Goal: Transaction & Acquisition: Purchase product/service

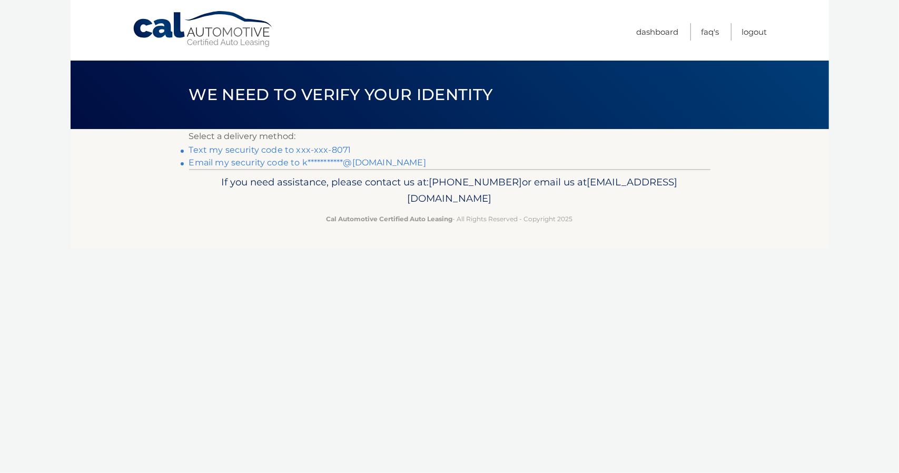
click at [228, 151] on link "Text my security code to xxx-xxx-8071" at bounding box center [270, 150] width 162 height 10
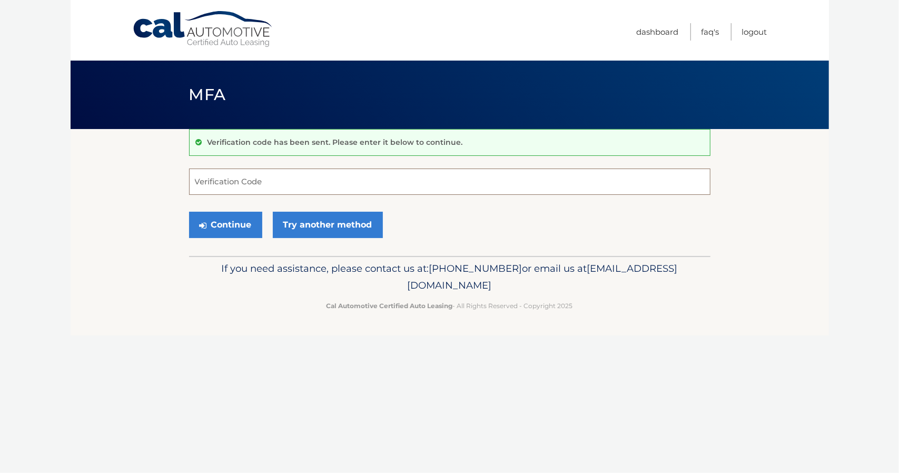
click at [233, 179] on input "Verification Code" at bounding box center [449, 181] width 521 height 26
click at [221, 222] on button "Continue" at bounding box center [225, 225] width 73 height 26
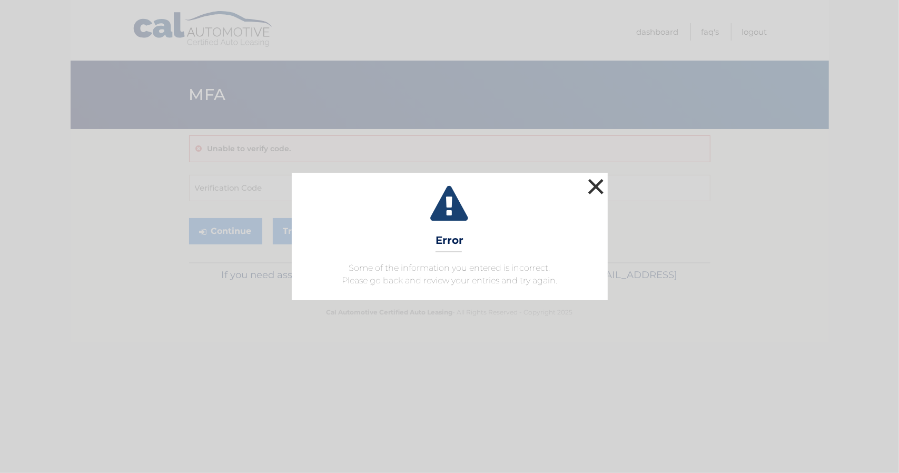
click at [595, 183] on button "×" at bounding box center [595, 186] width 21 height 21
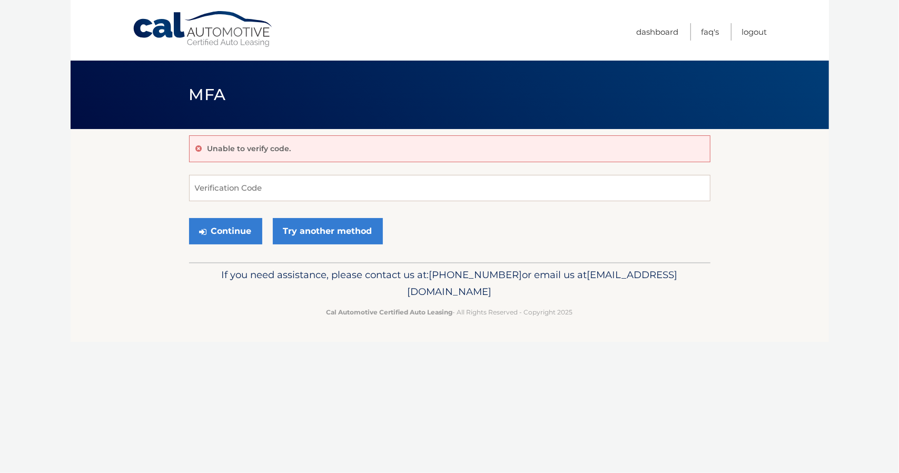
click at [241, 146] on p "Unable to verify code." at bounding box center [249, 148] width 84 height 9
click at [233, 195] on input "Verification Code" at bounding box center [449, 188] width 521 height 26
click at [202, 33] on link "Cal Automotive" at bounding box center [203, 29] width 142 height 37
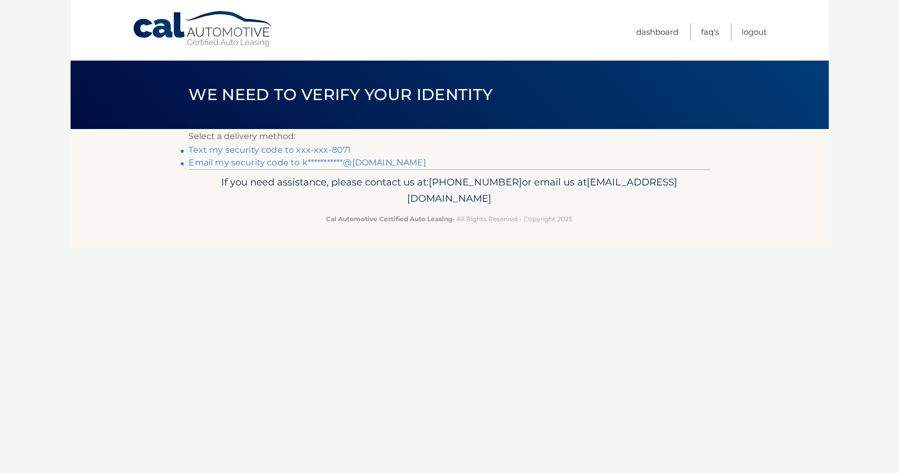
click at [323, 148] on link "Text my security code to xxx-xxx-8071" at bounding box center [270, 150] width 162 height 10
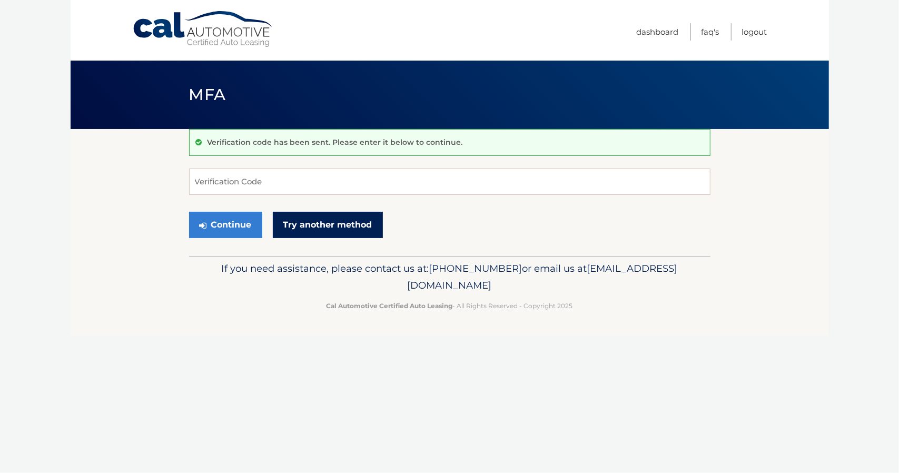
click at [310, 230] on link "Try another method" at bounding box center [328, 225] width 110 height 26
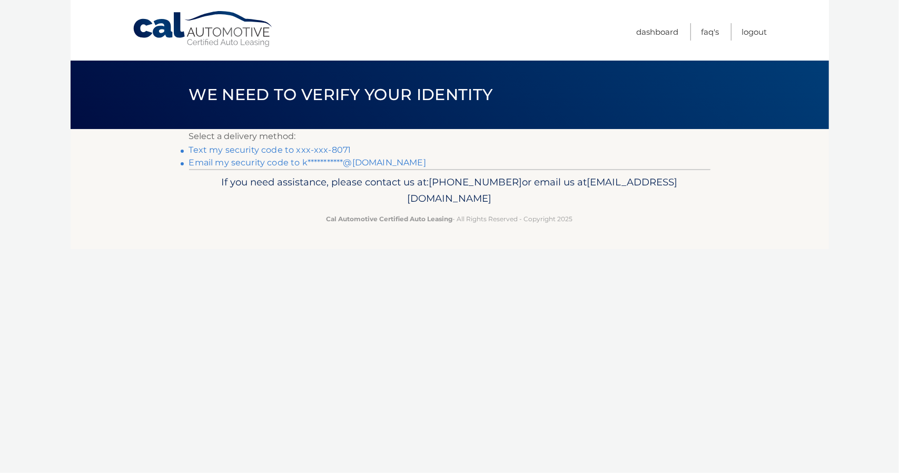
click at [238, 162] on link "**********" at bounding box center [307, 162] width 237 height 10
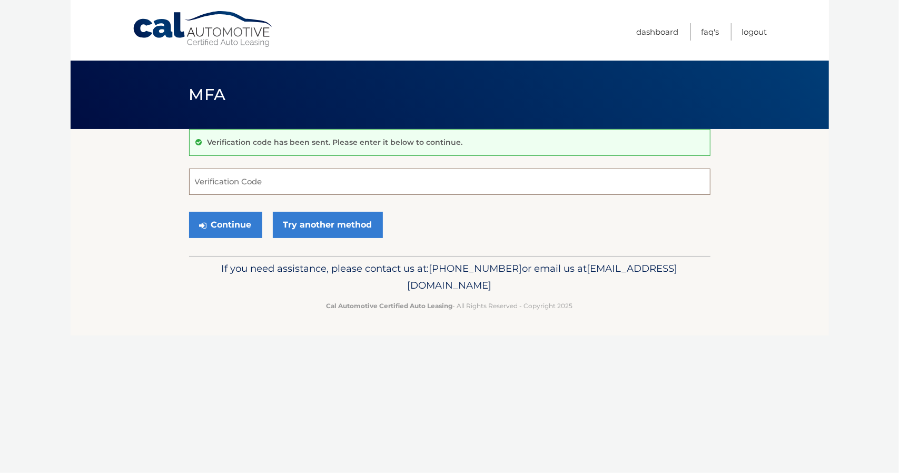
click at [375, 183] on input "Verification Code" at bounding box center [449, 181] width 521 height 26
type input "805668"
click at [225, 221] on button "Continue" at bounding box center [225, 225] width 73 height 26
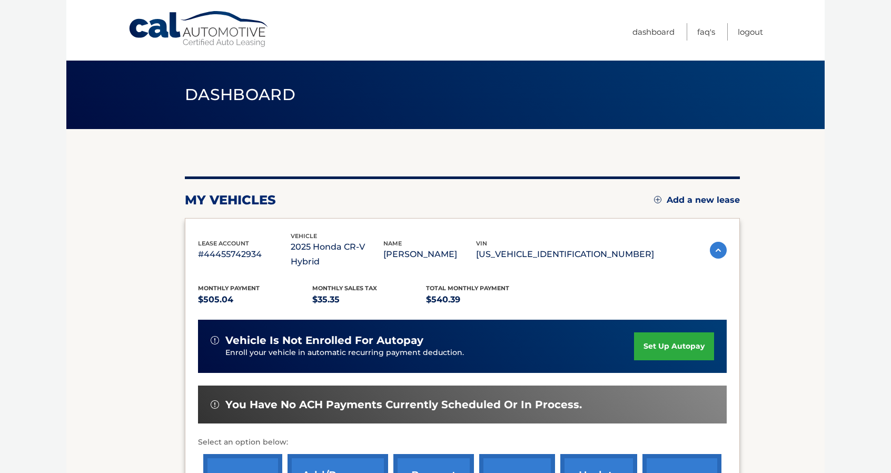
scroll to position [158, 0]
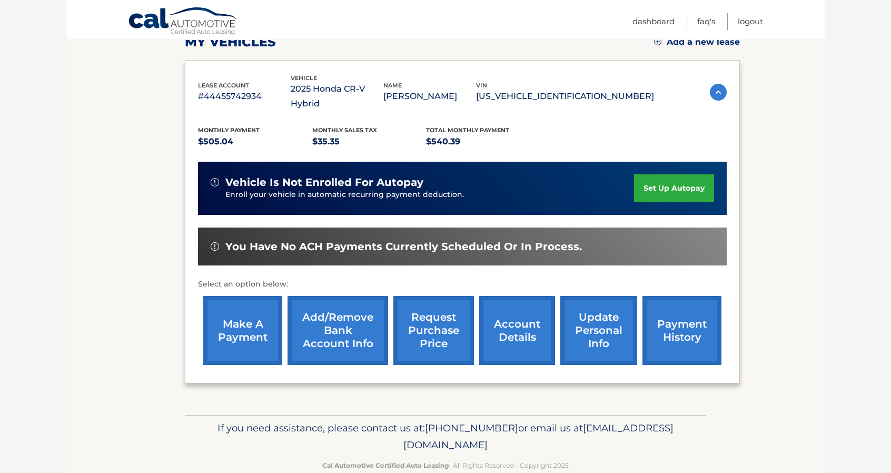
click at [244, 311] on link "make a payment" at bounding box center [242, 330] width 79 height 69
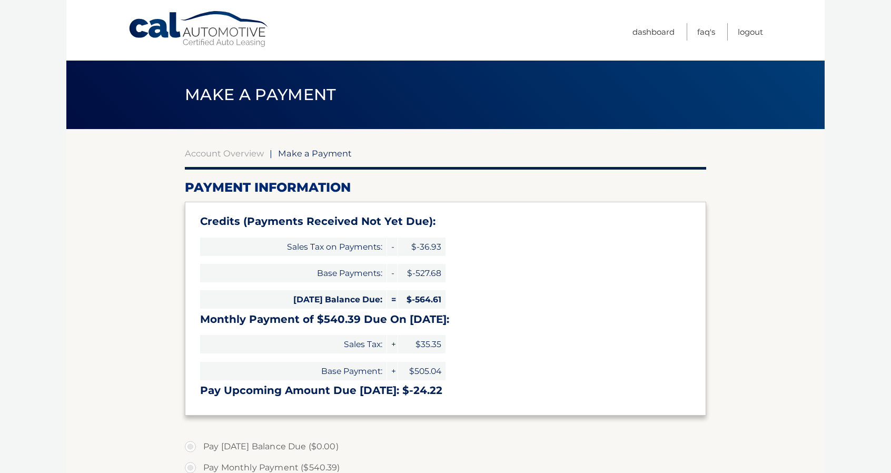
select select "MGMzNWQ1OGYtMGY5ZC00NDk0LWIxMWYtMzU5Yzg1ZTlmZjNj"
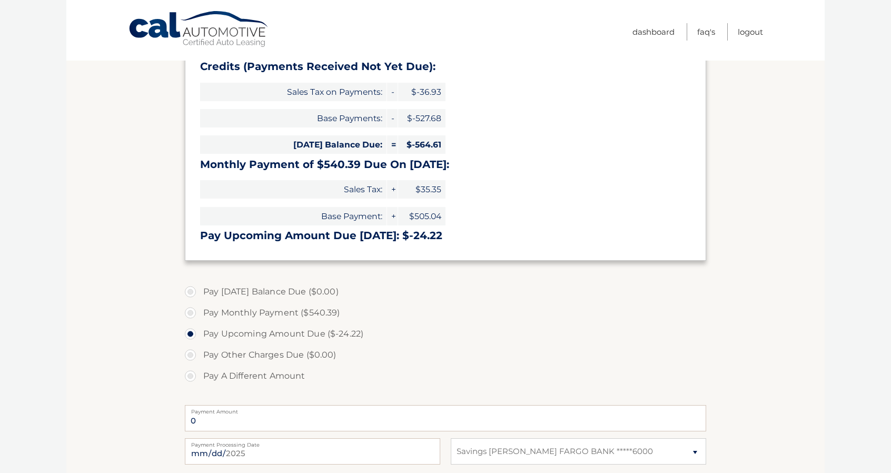
scroll to position [158, 0]
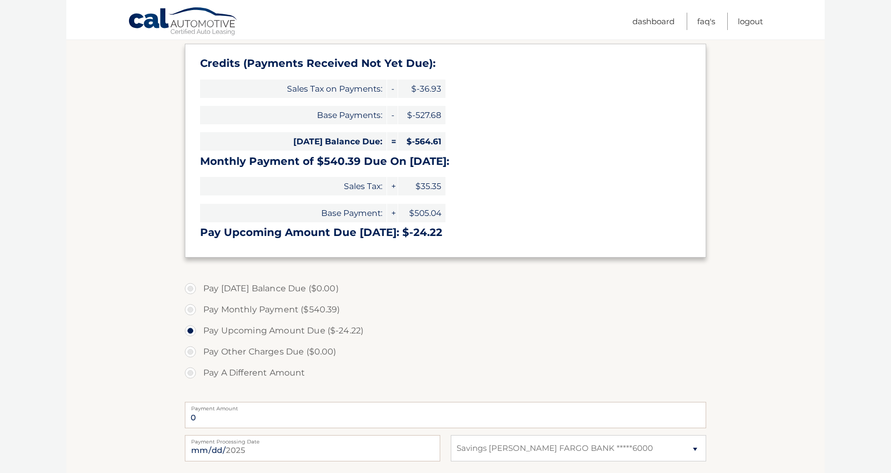
click at [197, 373] on label "Pay A Different Amount" at bounding box center [445, 372] width 521 height 21
click at [197, 373] on input "Pay A Different Amount" at bounding box center [194, 370] width 11 height 17
radio input "true"
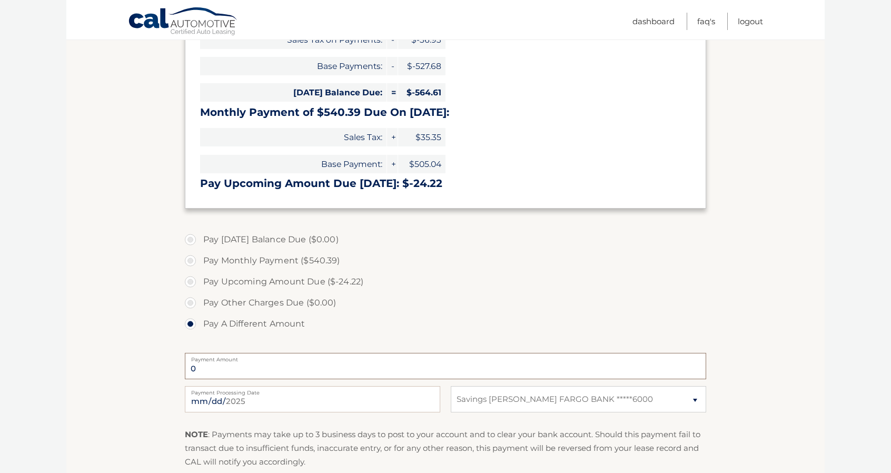
scroll to position [263, 0]
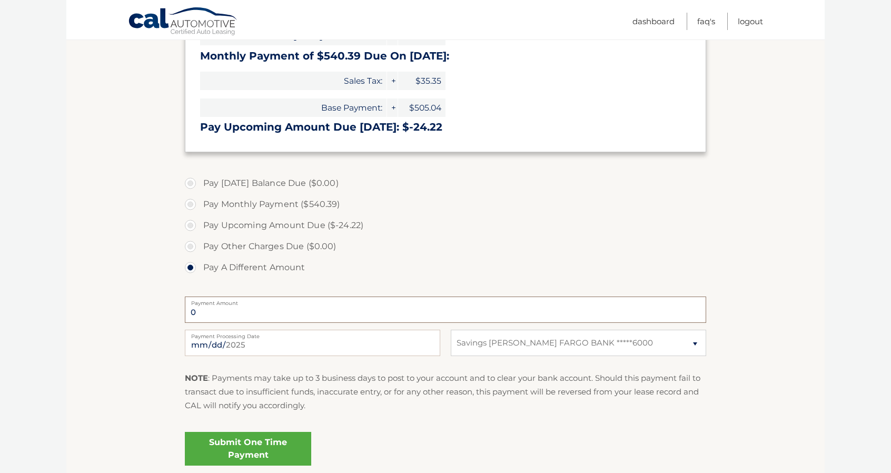
type input "0"
click at [196, 185] on label "Pay [DATE] Balance Due ($0.00)" at bounding box center [445, 183] width 521 height 21
click at [192, 182] on label "Pay Today's Balance Due ($0.00)" at bounding box center [445, 183] width 521 height 21
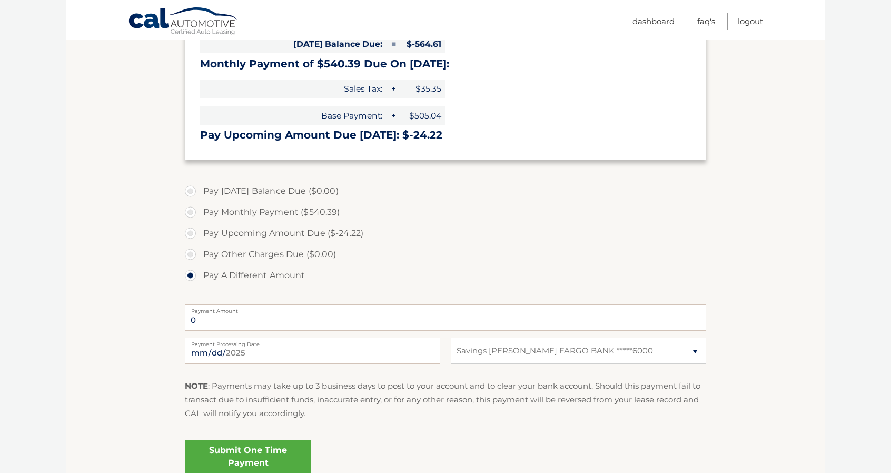
scroll to position [158, 0]
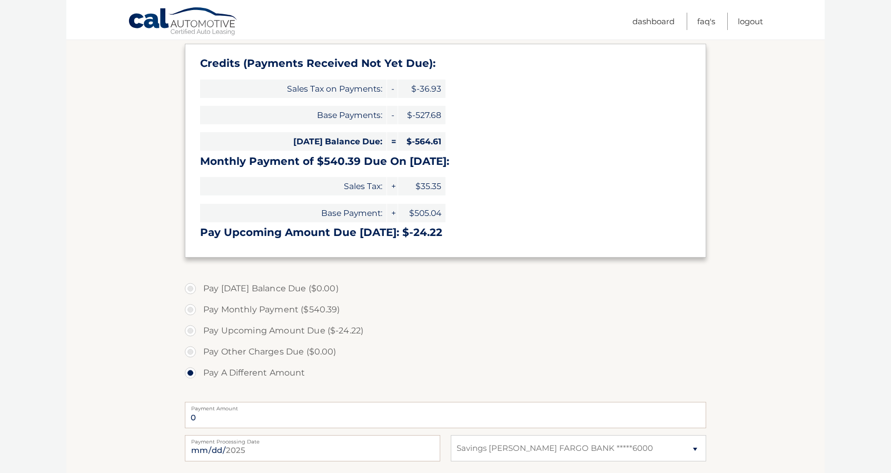
click at [192, 331] on label "Pay Upcoming Amount Due ($-24.22)" at bounding box center [445, 330] width 521 height 21
click at [192, 331] on input "Pay Upcoming Amount Due ($-24.22)" at bounding box center [194, 328] width 11 height 17
radio input "true"
click at [194, 287] on label "Pay Today's Balance Due ($0.00)" at bounding box center [445, 288] width 521 height 21
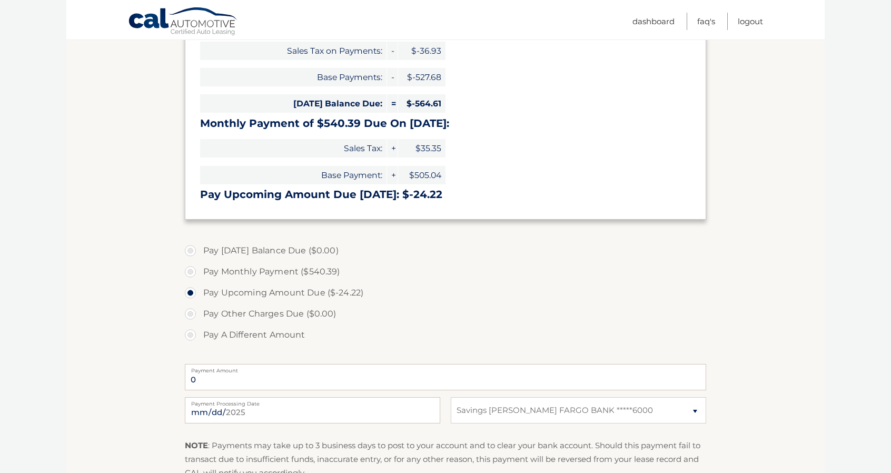
scroll to position [263, 0]
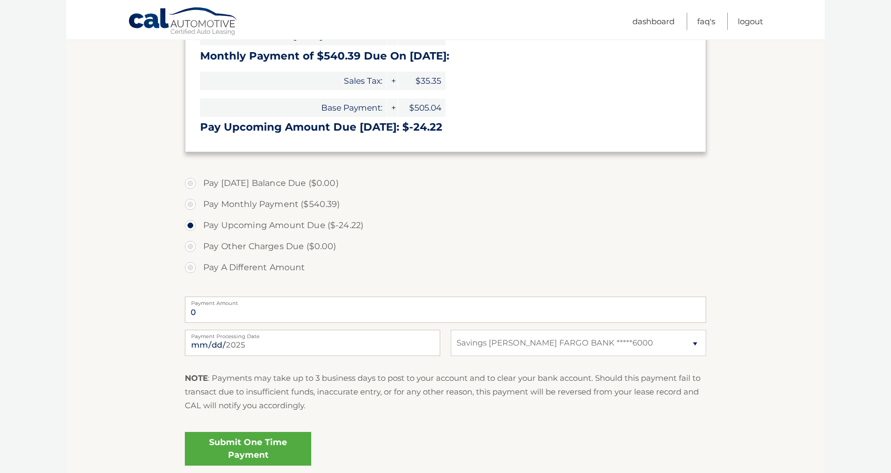
click at [192, 265] on label "Pay A Different Amount" at bounding box center [445, 267] width 521 height 21
click at [192, 265] on input "Pay A Different Amount" at bounding box center [194, 265] width 11 height 17
radio input "true"
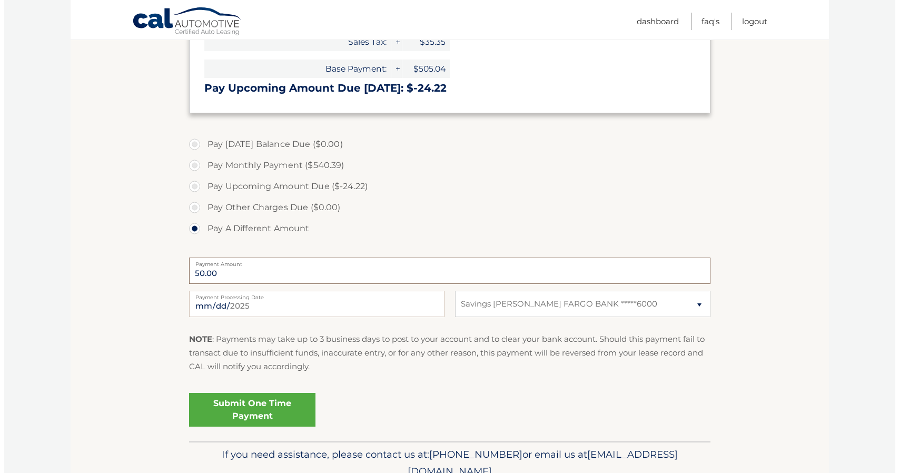
scroll to position [350, 0]
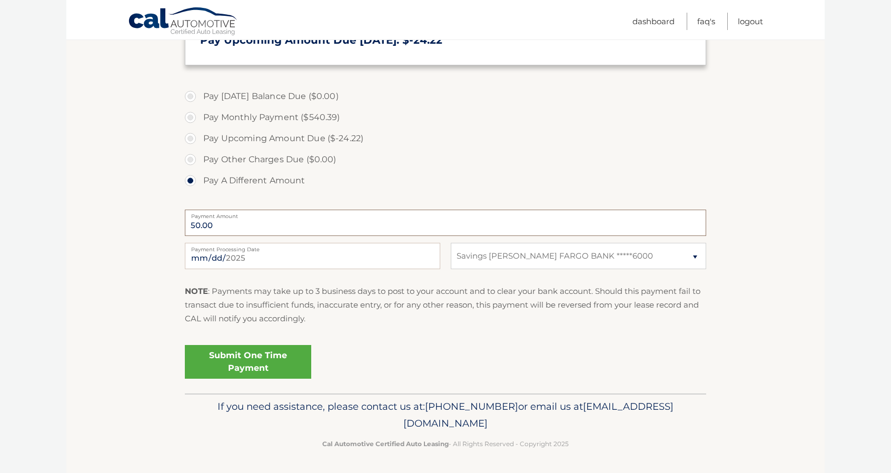
type input "50.00"
click at [267, 361] on link "Submit One Time Payment" at bounding box center [248, 362] width 126 height 34
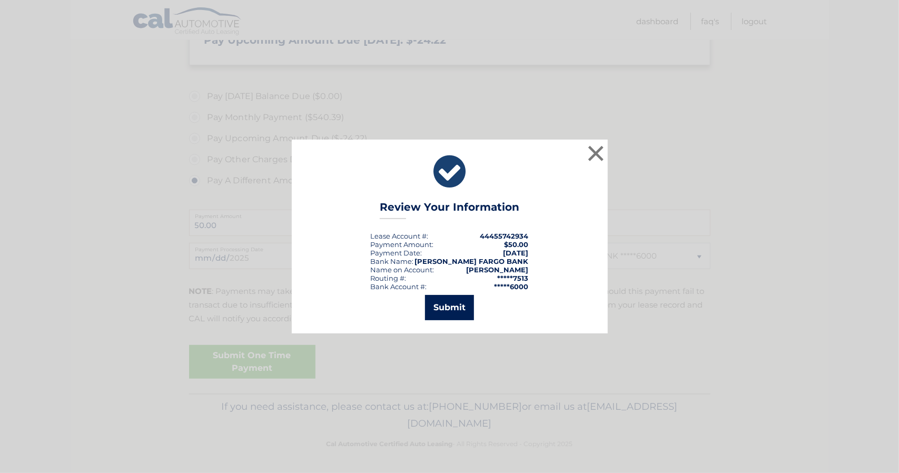
click at [447, 308] on button "Submit" at bounding box center [449, 307] width 49 height 25
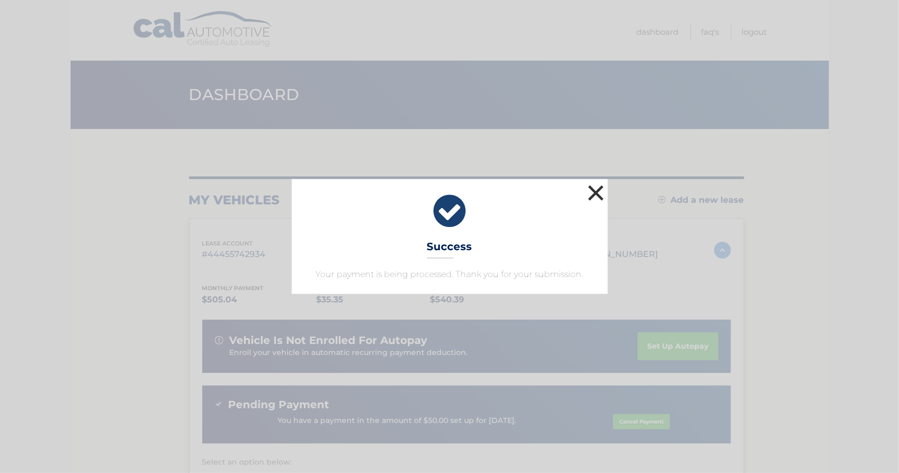
click at [594, 190] on button "×" at bounding box center [595, 192] width 21 height 21
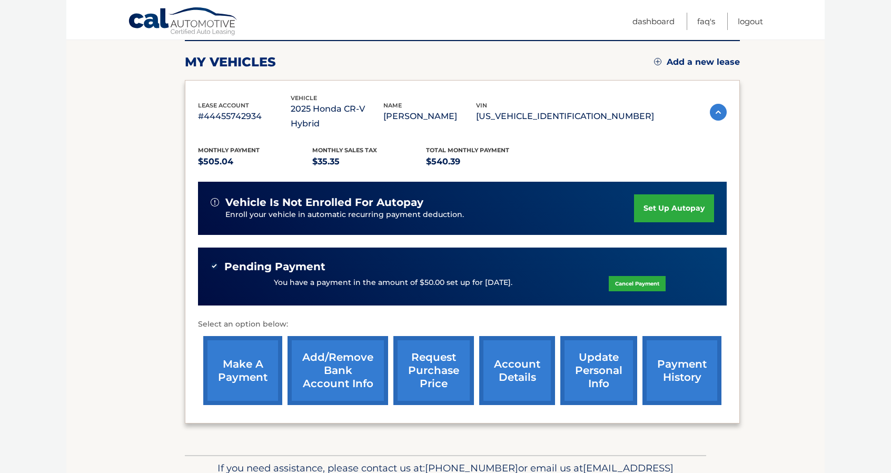
scroll to position [79, 0]
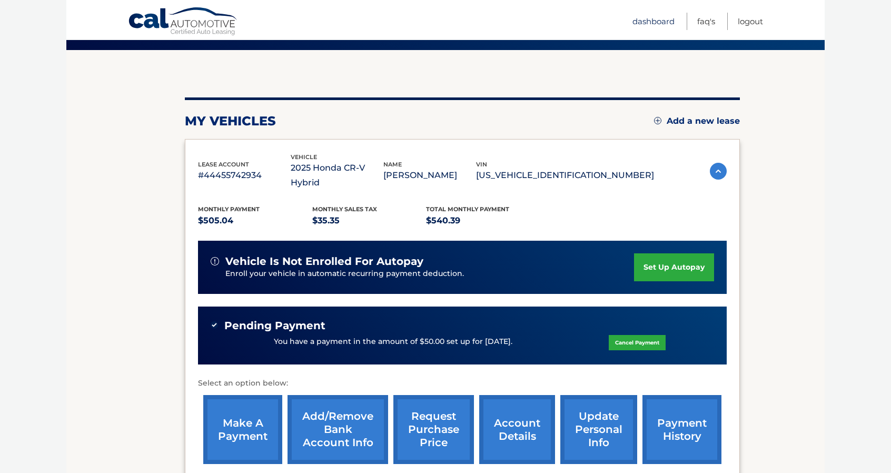
click at [656, 23] on link "Dashboard" at bounding box center [653, 21] width 42 height 17
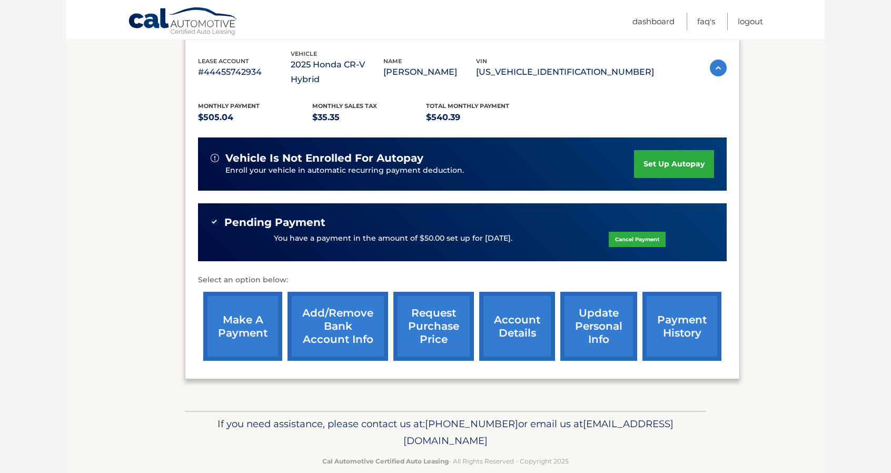
scroll to position [184, 0]
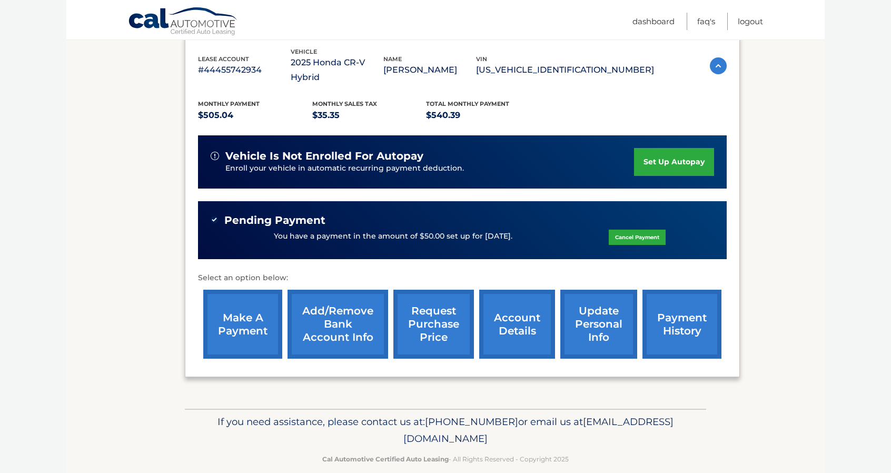
click at [680, 302] on link "payment history" at bounding box center [681, 324] width 79 height 69
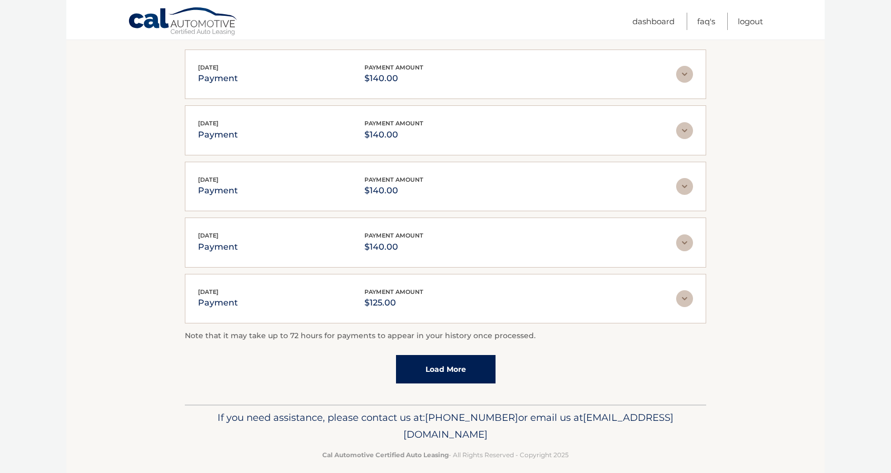
scroll to position [211, 0]
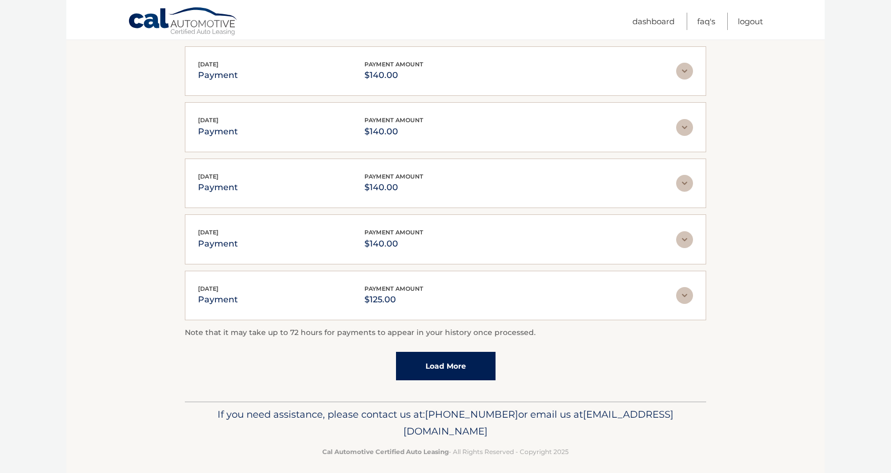
click at [686, 72] on img at bounding box center [684, 71] width 17 height 17
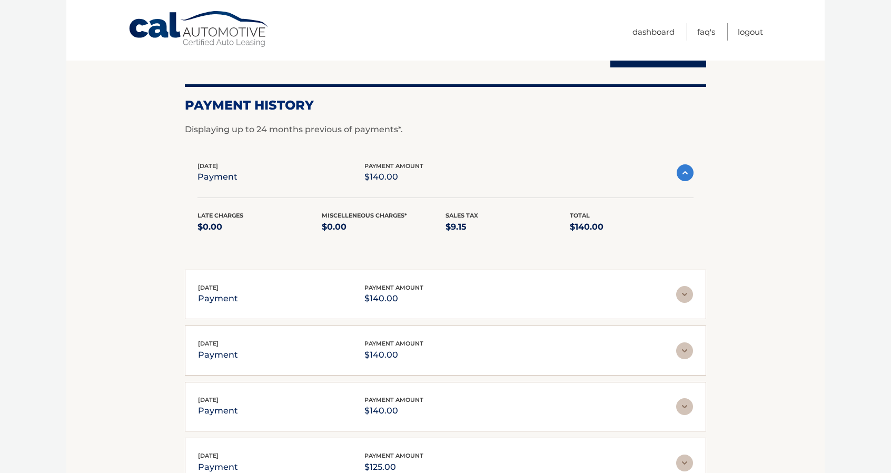
scroll to position [0, 0]
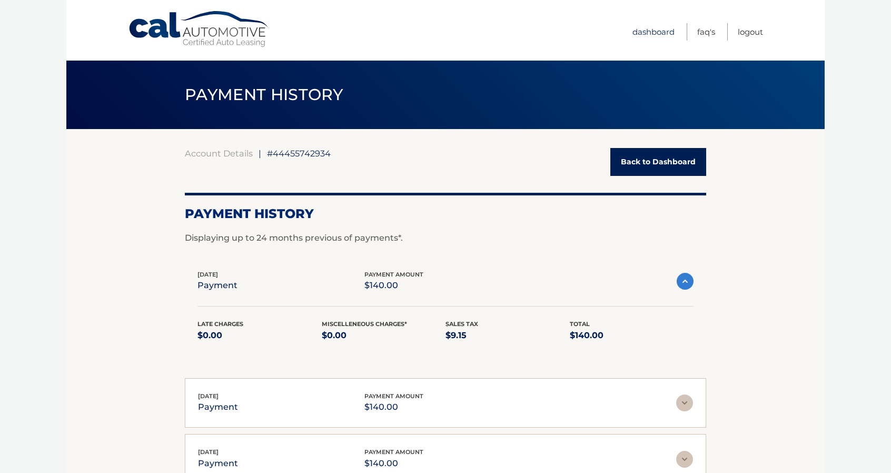
click at [659, 31] on link "Dashboard" at bounding box center [653, 31] width 42 height 17
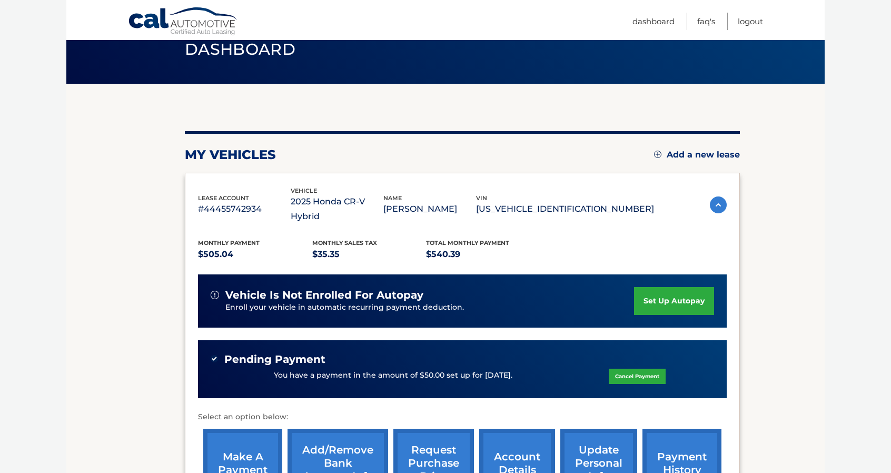
scroll to position [105, 0]
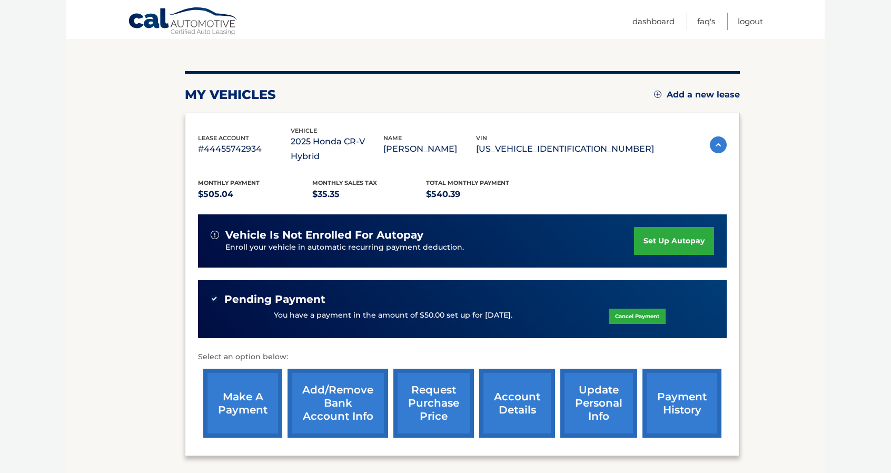
click at [241, 390] on link "make a payment" at bounding box center [242, 403] width 79 height 69
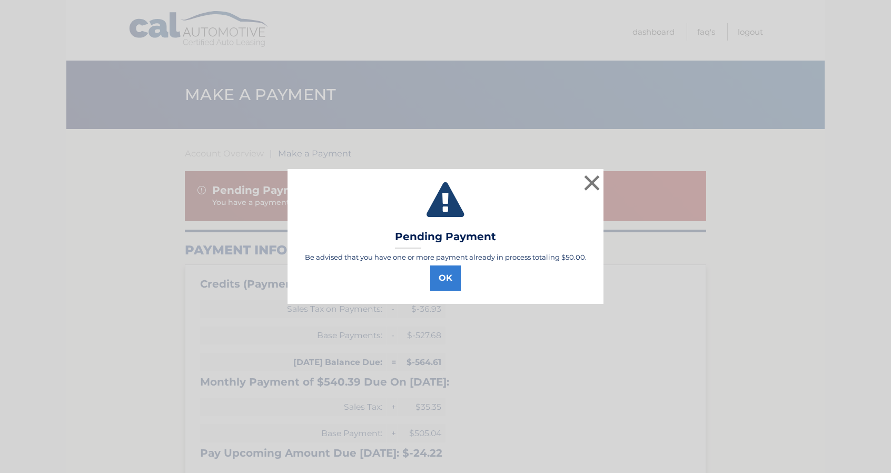
select select "MGMzNWQ1OGYtMGY5ZC00NDk0LWIxMWYtMzU5Yzg1ZTlmZjNj"
click at [449, 280] on button "OK" at bounding box center [449, 277] width 31 height 25
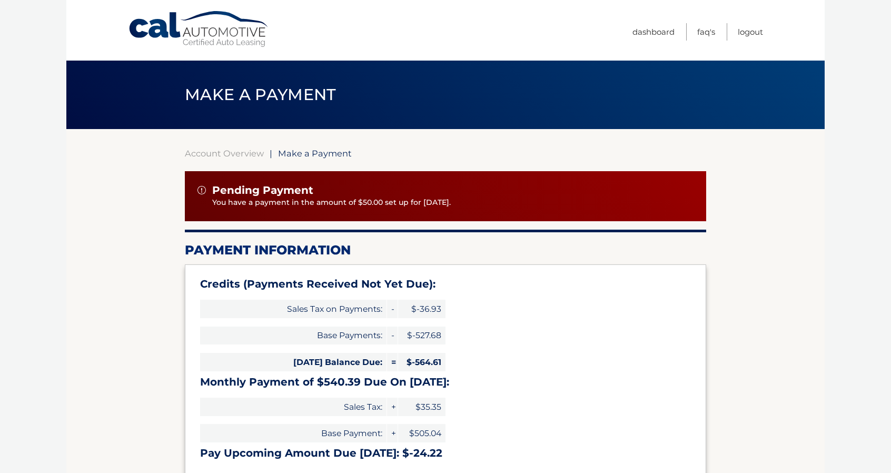
scroll to position [263, 0]
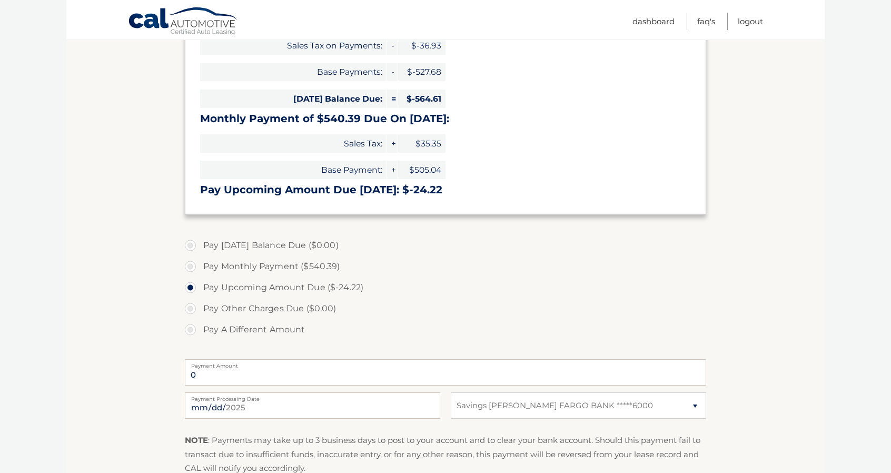
click at [193, 242] on label "Pay [DATE] Balance Due ($0.00)" at bounding box center [445, 245] width 521 height 21
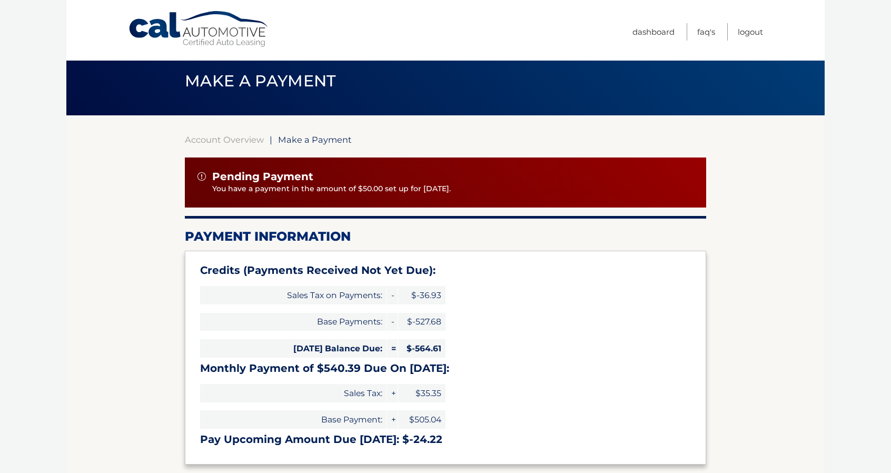
scroll to position [0, 0]
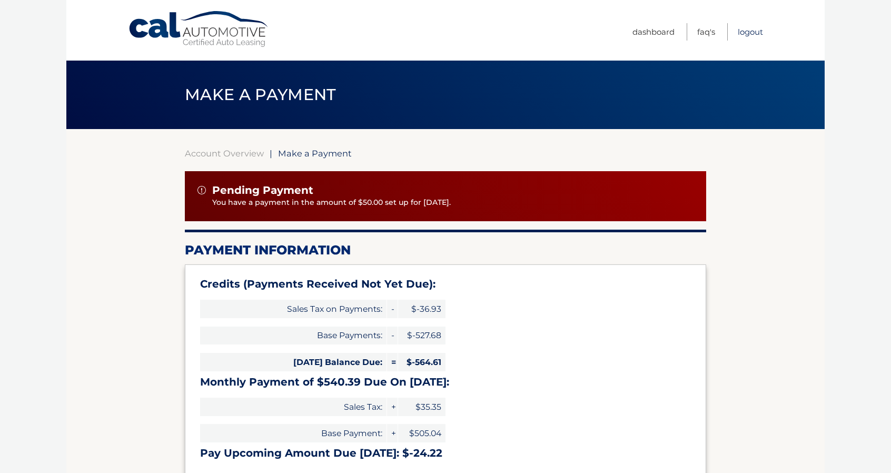
click at [748, 28] on link "Logout" at bounding box center [750, 31] width 25 height 17
